Goal: Transaction & Acquisition: Subscribe to service/newsletter

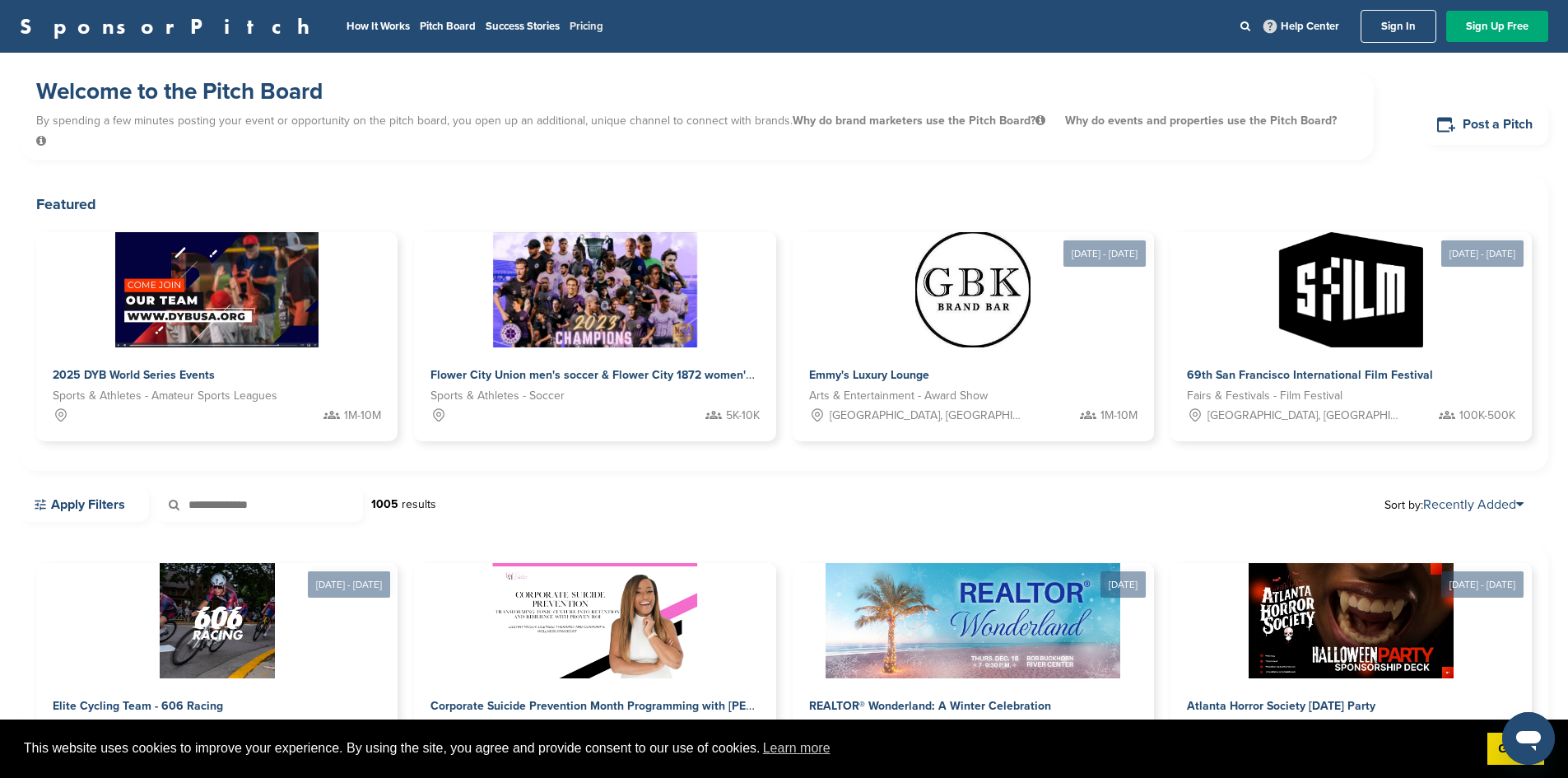
click at [569, 25] on link "Pricing" at bounding box center [586, 27] width 33 height 13
